Goal: Information Seeking & Learning: Learn about a topic

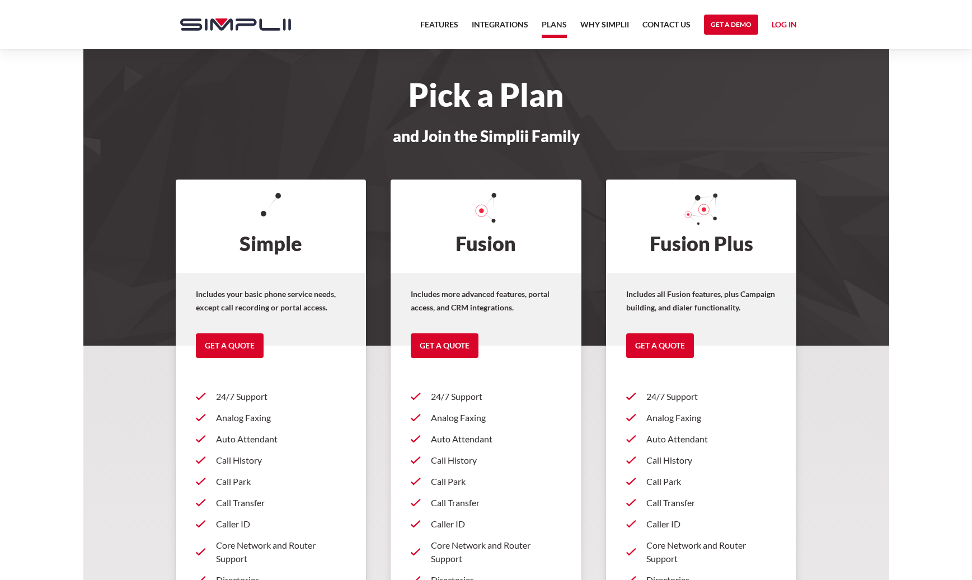
click at [235, 26] on img "home" at bounding box center [235, 24] width 111 height 12
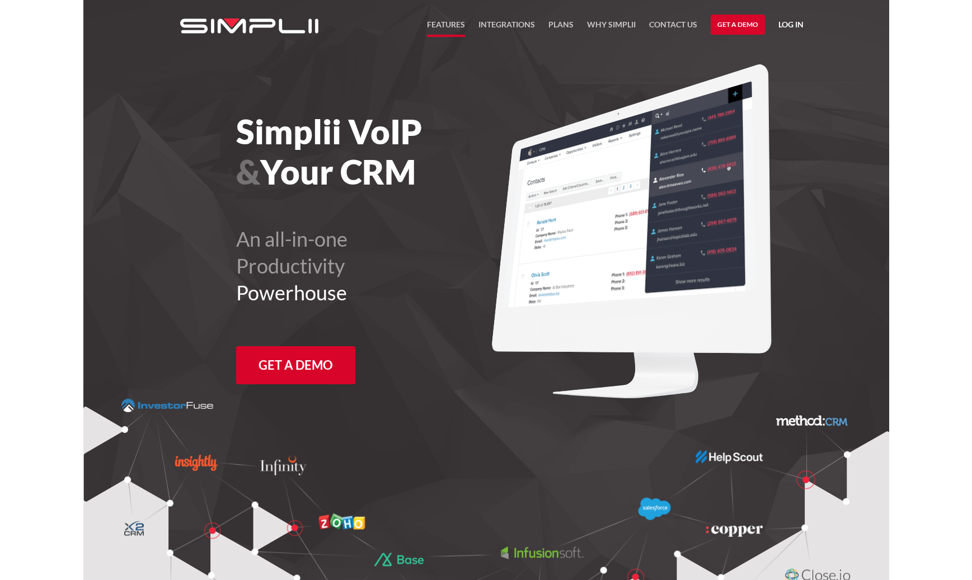
click at [440, 23] on link "FEATURES" at bounding box center [446, 27] width 38 height 19
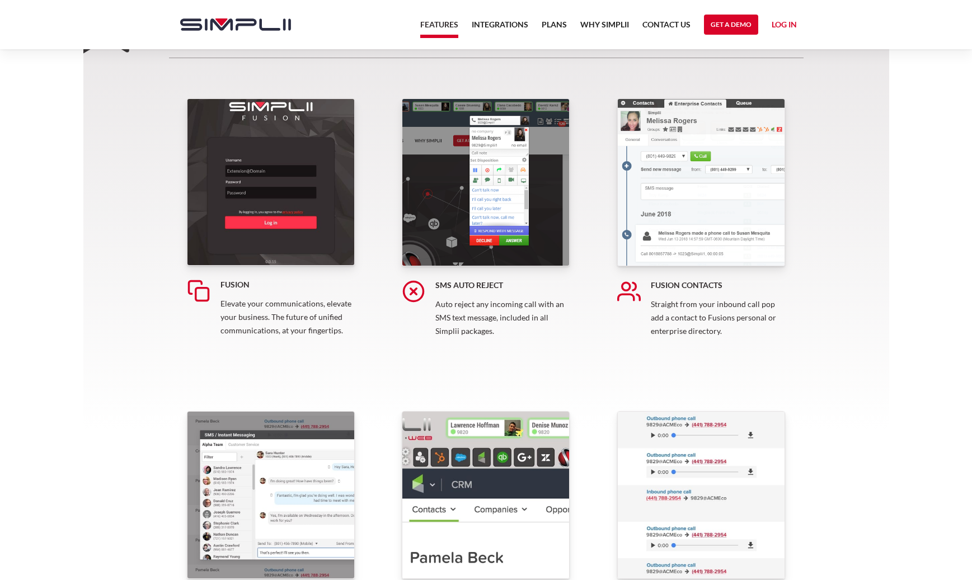
scroll to position [245, 0]
